Goal: Transaction & Acquisition: Subscribe to service/newsletter

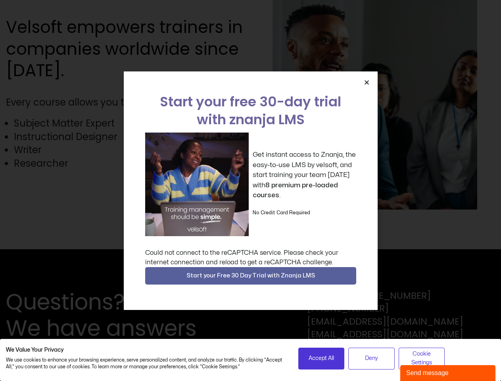
click at [250, 191] on div "Get instant access to Znanja, the easy-to-use LMS by velsoft, and start trainin…" at bounding box center [250, 185] width 211 height 104
click at [367, 82] on icon "Close" at bounding box center [367, 82] width 6 height 6
click at [251, 276] on span "Start your Free 30 Day Trial with Znanja LMS" at bounding box center [251, 276] width 129 height 10
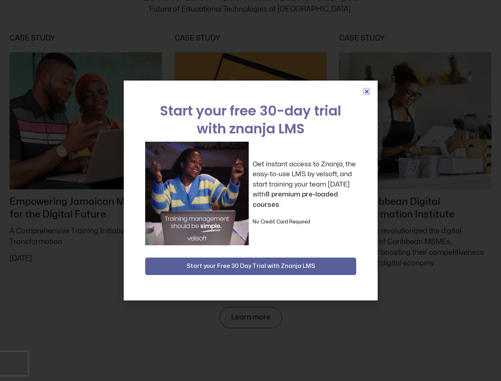
scroll to position [3461, 0]
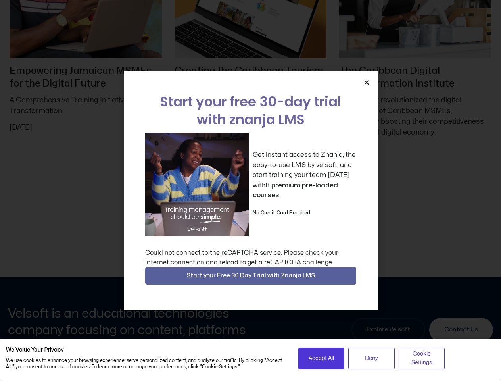
click at [250, 191] on div "Get instant access to Znanja, the easy-to-use LMS by velsoft, and start trainin…" at bounding box center [250, 185] width 211 height 104
click at [367, 82] on icon "Close" at bounding box center [367, 82] width 6 height 6
click at [251, 276] on span "Start your Free 30 Day Trial with Znanja LMS" at bounding box center [251, 276] width 129 height 10
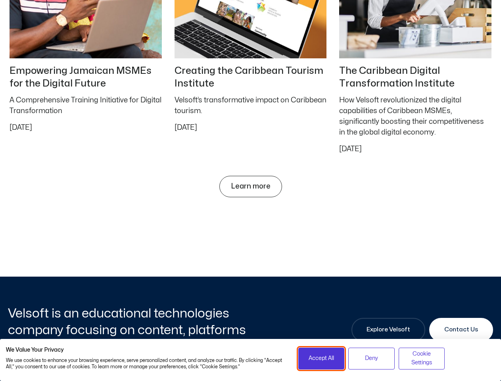
click at [322, 358] on span "Accept All" at bounding box center [321, 358] width 25 height 9
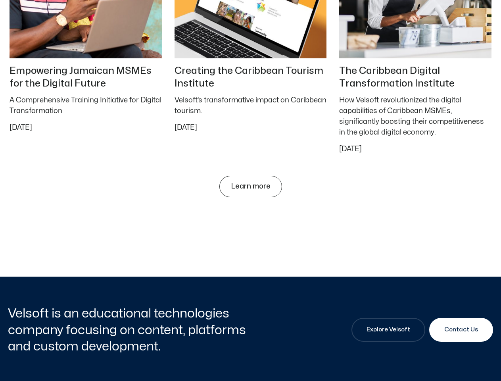
click at [372, 358] on div "Velsoft is an educational technologies company focusing on content, platforms a…" at bounding box center [250, 330] width 485 height 107
click at [422, 358] on div "Velsoft is an educational technologies company focusing on content, platforms a…" at bounding box center [250, 330] width 485 height 107
